Goal: Find specific page/section: Find specific page/section

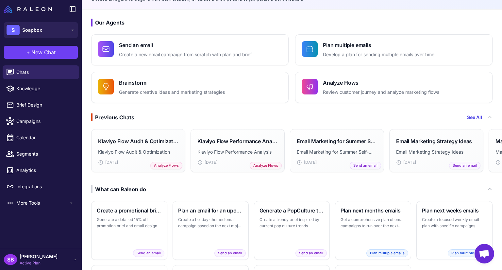
scroll to position [33, 0]
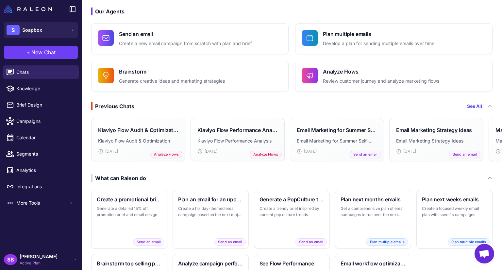
click at [49, 147] on li "Segments" at bounding box center [41, 154] width 82 height 16
click at [49, 157] on span "Segments" at bounding box center [44, 153] width 57 height 7
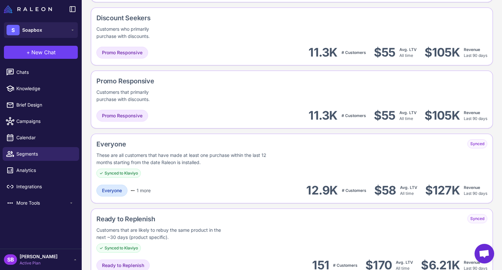
scroll to position [702, 0]
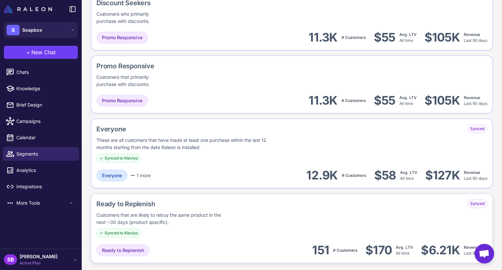
click at [181, 222] on div "Customers that are likely to rebuy the same product in the next ~30 days (produ…" at bounding box center [162, 218] width 132 height 14
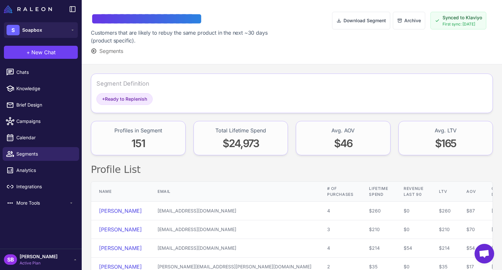
click at [445, 16] on span "Synced to Klaviyo" at bounding box center [462, 17] width 40 height 7
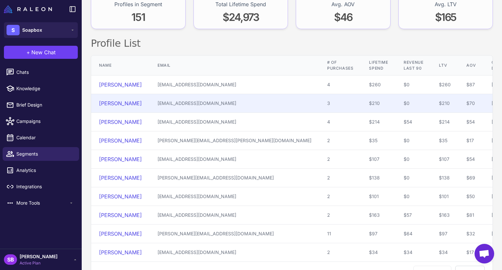
scroll to position [115, 0]
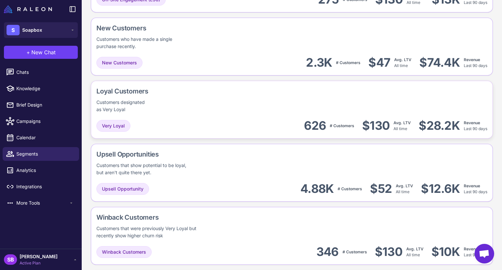
scroll to position [235, 0]
